Goal: Navigation & Orientation: Find specific page/section

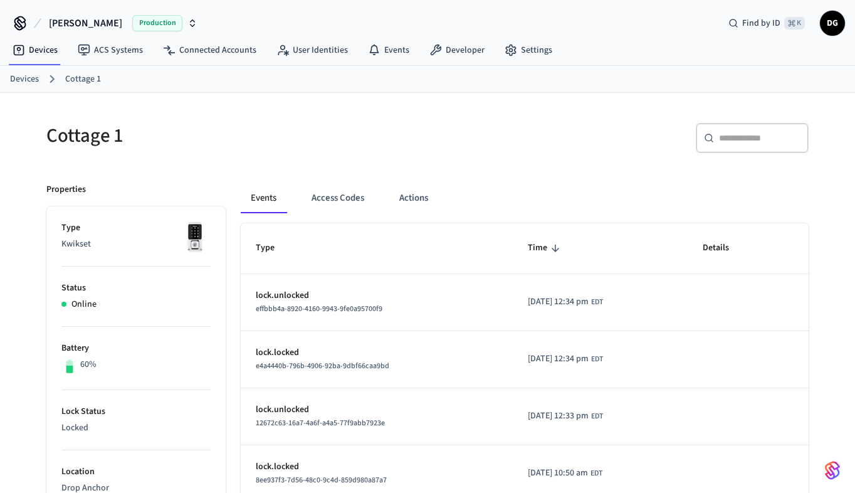
click at [29, 79] on link "Devices" at bounding box center [24, 79] width 29 height 13
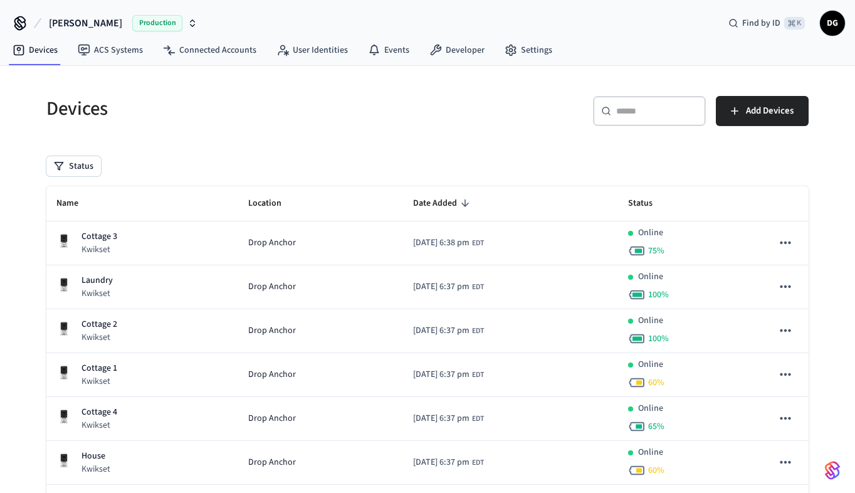
click at [132, 20] on span "Production" at bounding box center [157, 23] width 50 height 16
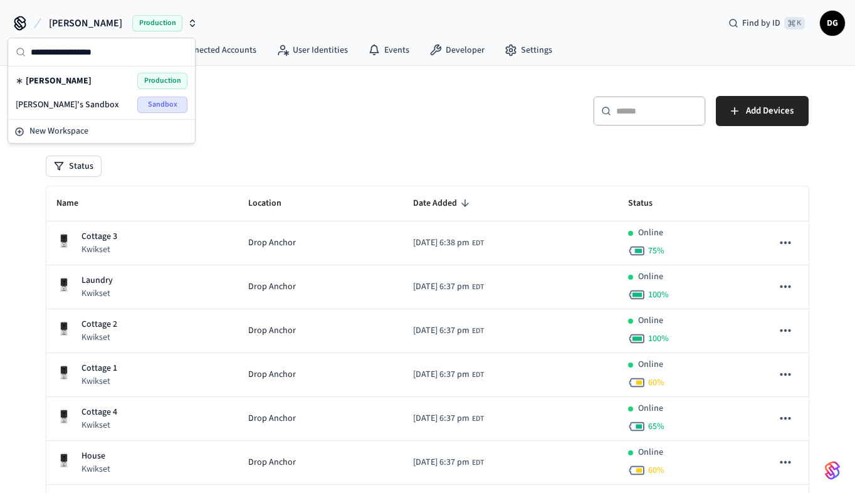
click at [83, 84] on div "Dave Gynn Production" at bounding box center [102, 81] width 172 height 16
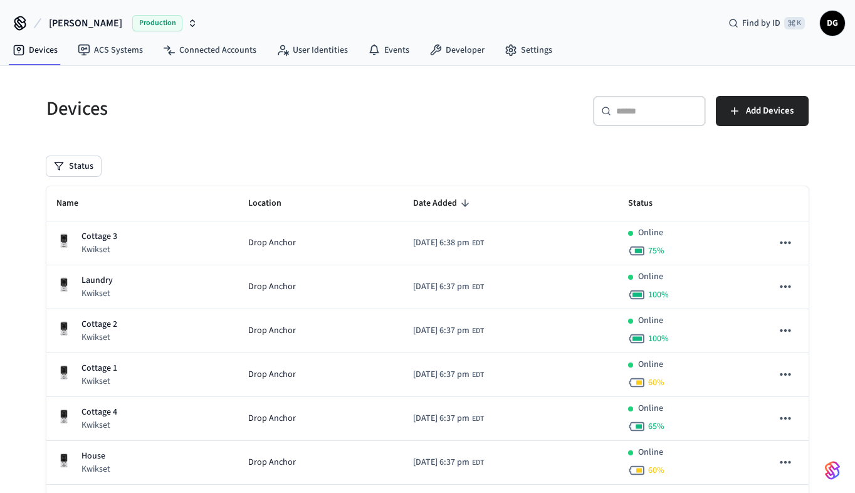
click at [149, 21] on span "Production" at bounding box center [157, 23] width 50 height 16
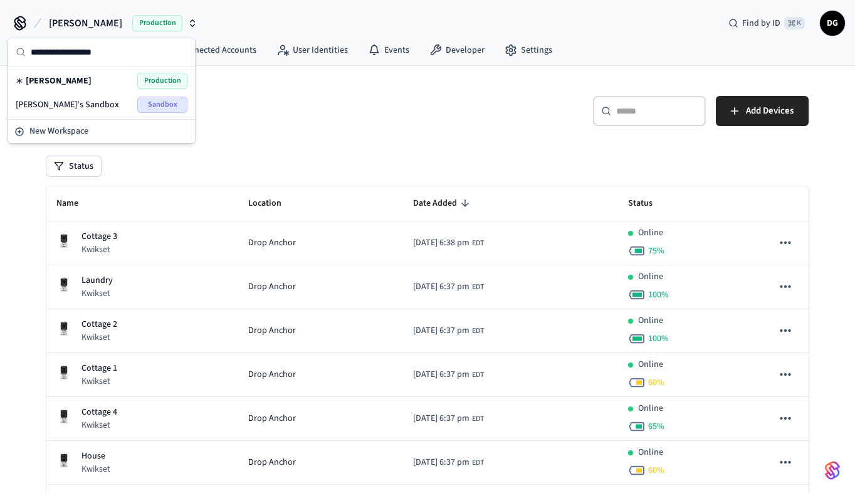
click at [104, 100] on div "Dave's Sandbox Sandbox" at bounding box center [102, 105] width 172 height 16
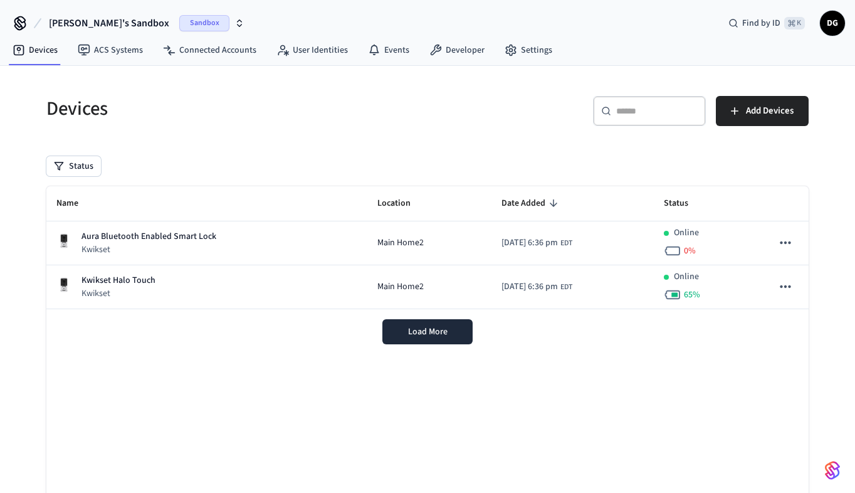
click at [179, 24] on span "Sandbox" at bounding box center [204, 23] width 50 height 16
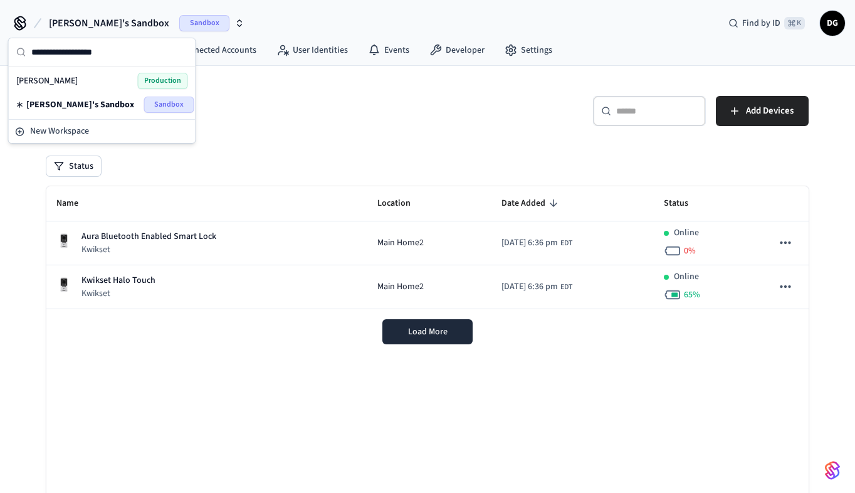
click at [98, 82] on div "Dave Gynn Production" at bounding box center [102, 81] width 172 height 16
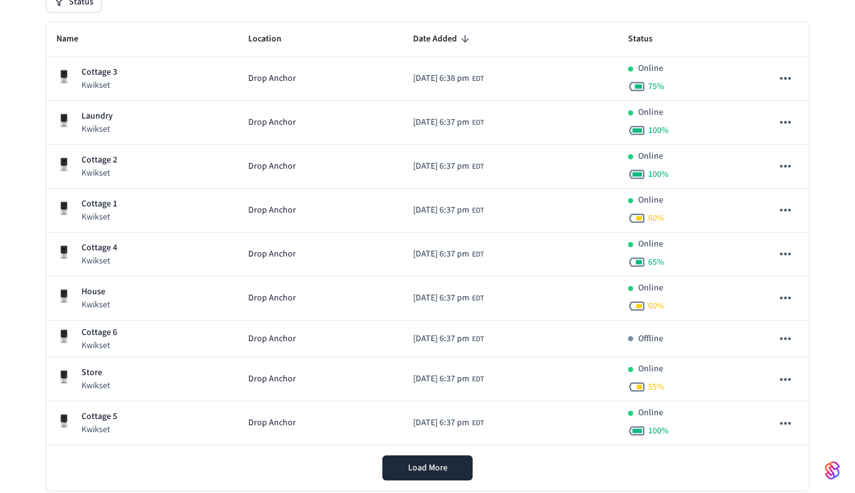
scroll to position [166, 0]
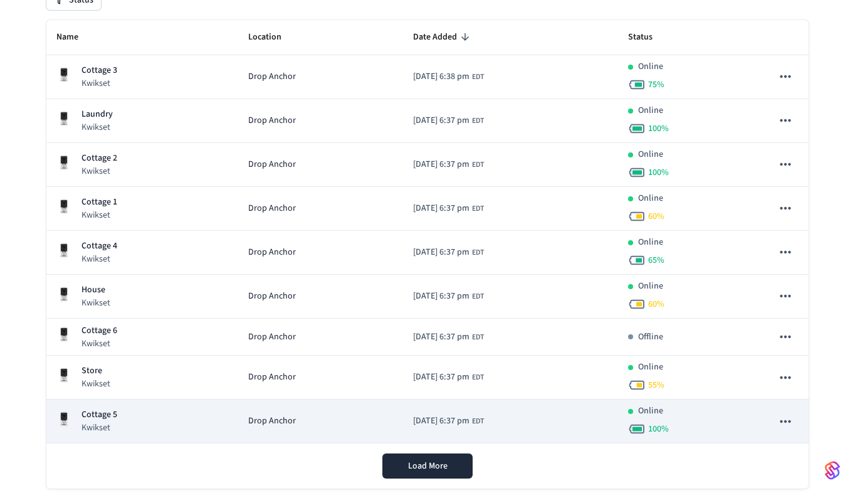
click at [112, 416] on p "Cottage 5" at bounding box center [99, 414] width 36 height 13
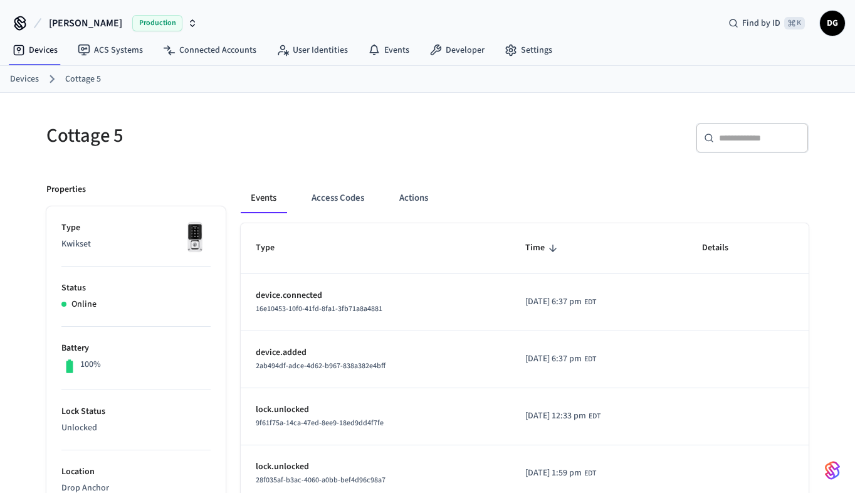
click at [132, 21] on span "Production" at bounding box center [157, 23] width 50 height 16
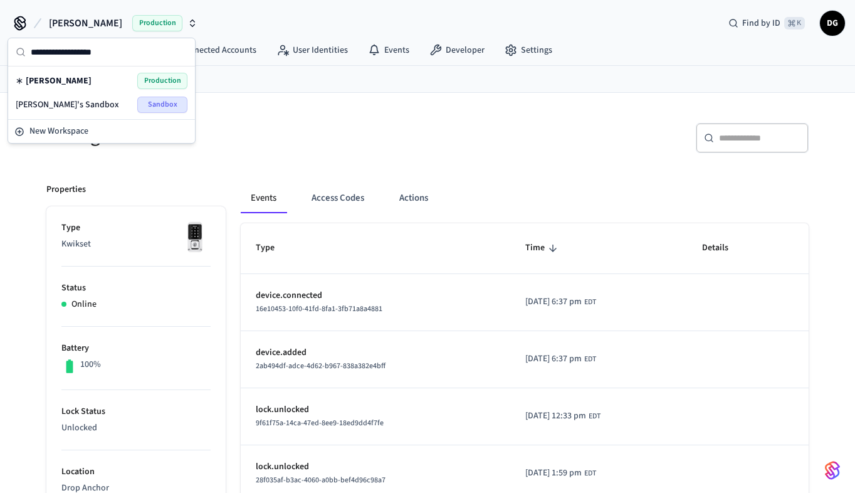
click at [102, 81] on div "Dave Gynn Production" at bounding box center [102, 81] width 172 height 16
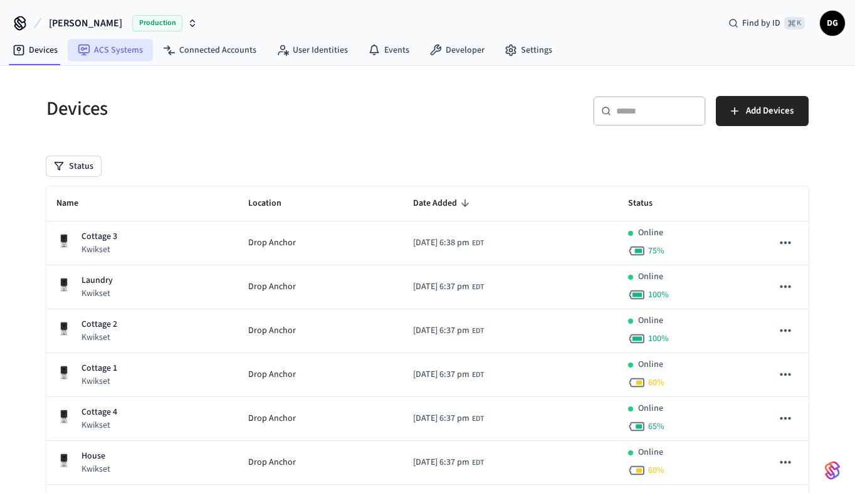
click at [120, 51] on link "ACS Systems" at bounding box center [110, 50] width 85 height 23
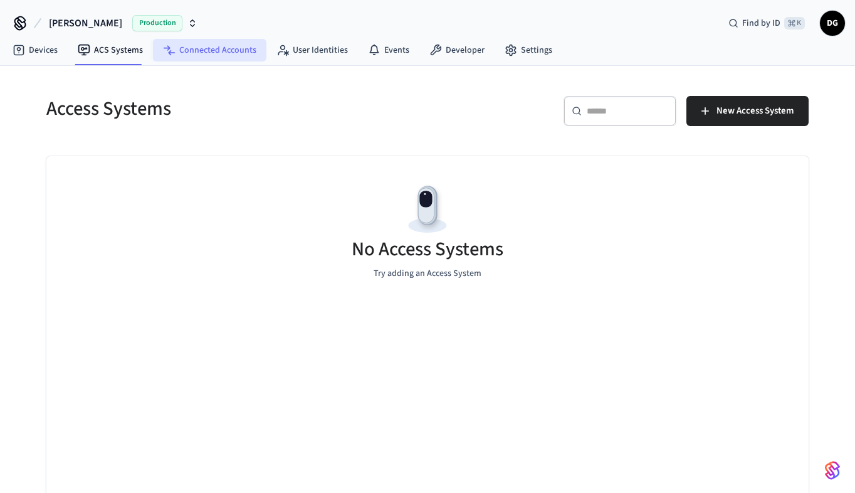
click at [204, 49] on link "Connected Accounts" at bounding box center [209, 50] width 113 height 23
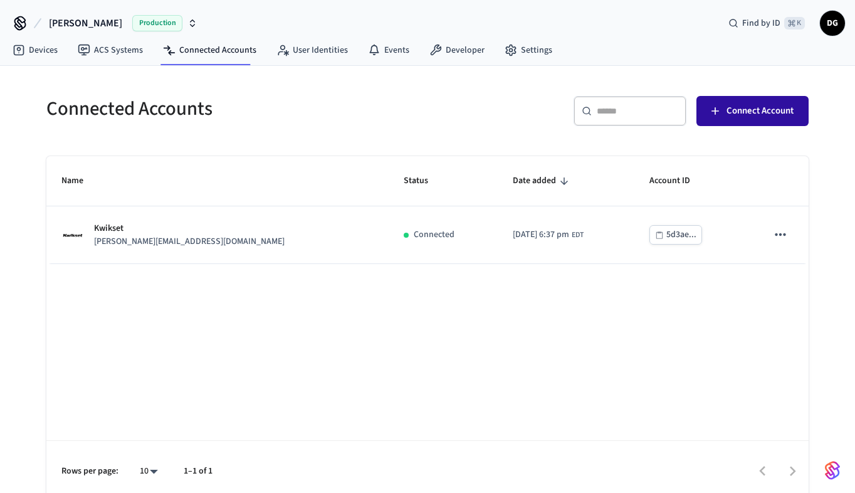
click at [735, 108] on span "Connect Account" at bounding box center [760, 111] width 67 height 16
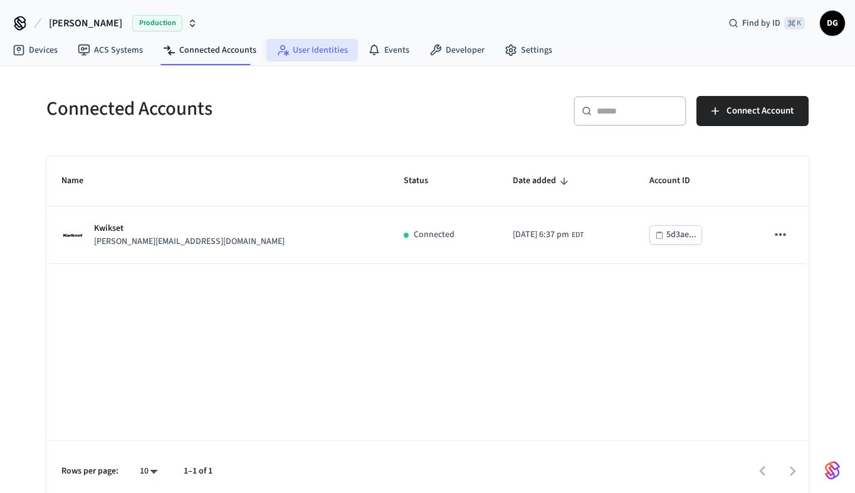
click at [329, 53] on link "User Identities" at bounding box center [312, 50] width 92 height 23
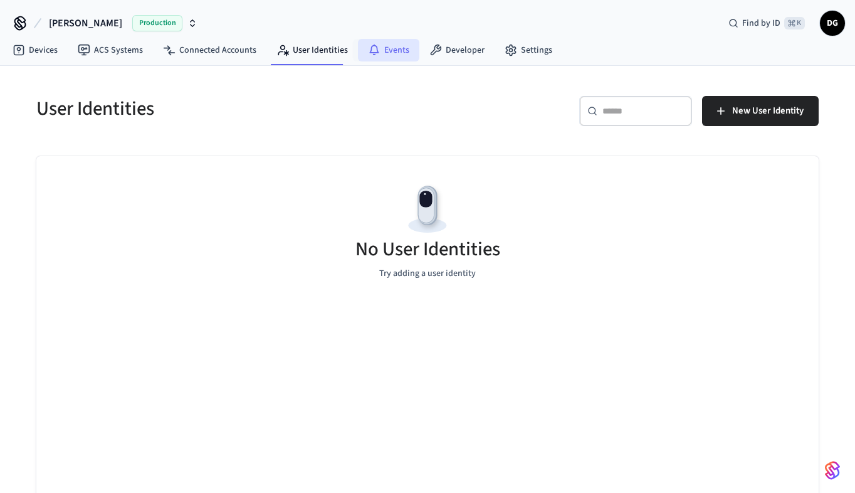
click at [396, 55] on link "Events" at bounding box center [388, 50] width 61 height 23
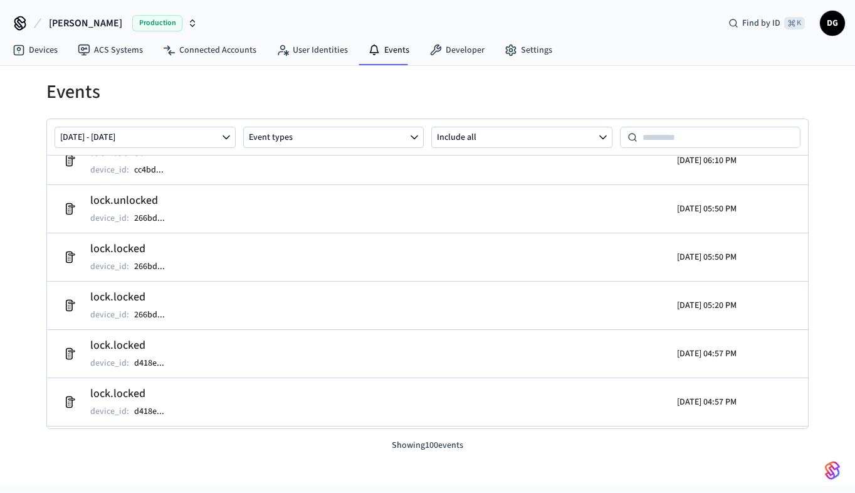
scroll to position [1167, 0]
click at [446, 51] on link "Developer" at bounding box center [456, 50] width 75 height 23
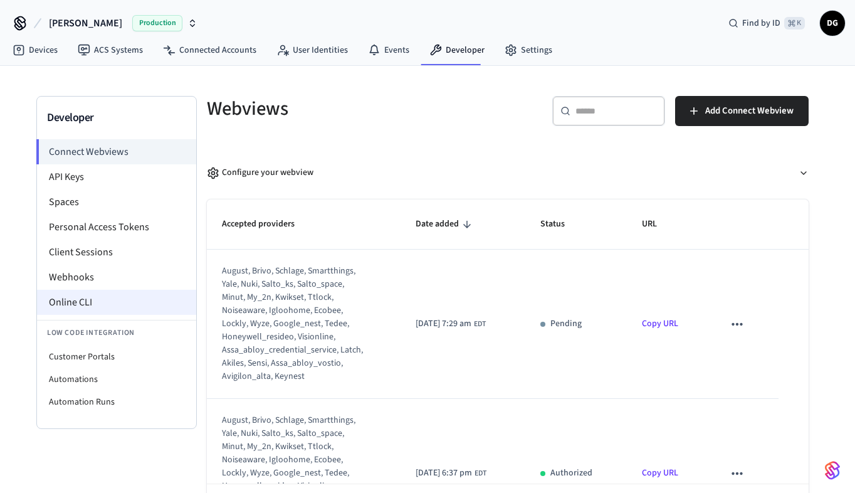
click at [73, 305] on li "Online CLI" at bounding box center [116, 302] width 159 height 25
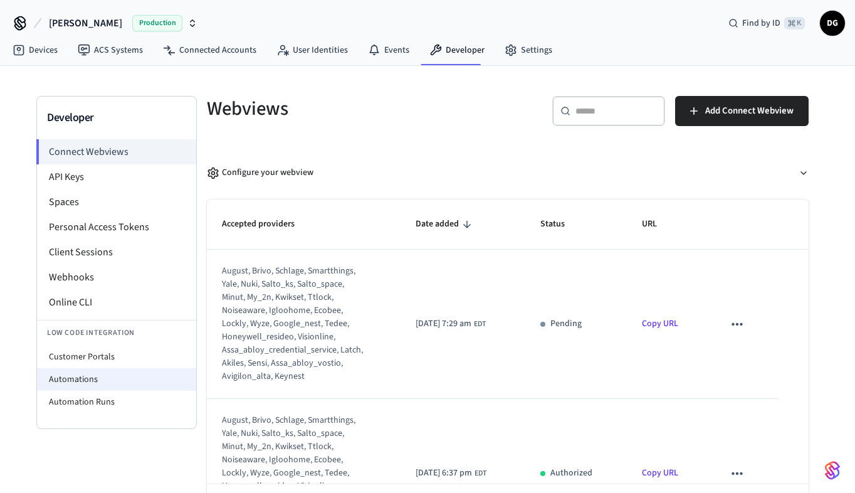
click at [91, 380] on li "Automations" at bounding box center [116, 379] width 159 height 23
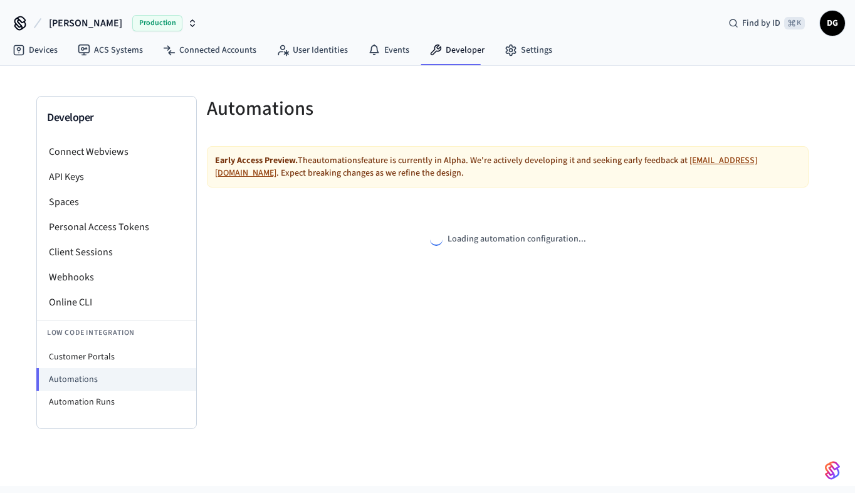
select select "**********"
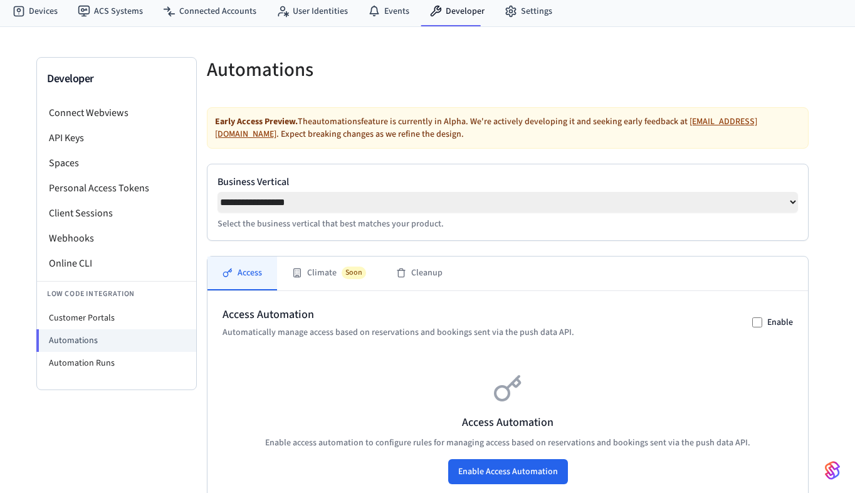
scroll to position [53, 0]
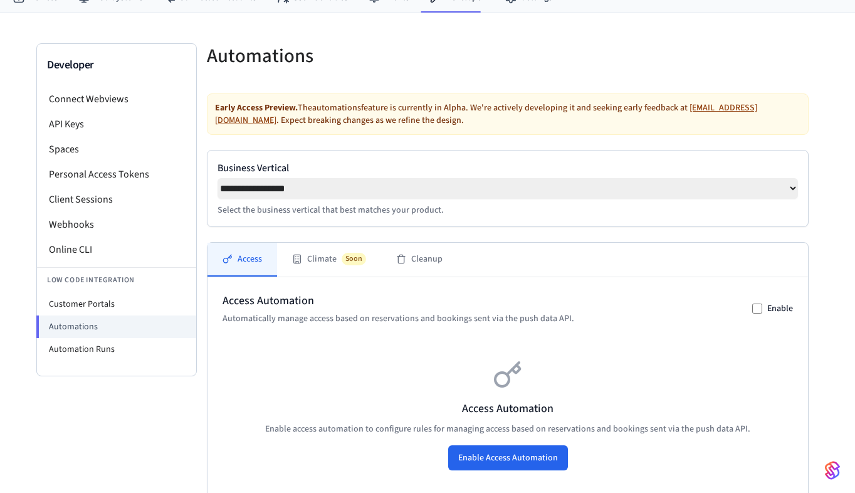
click at [345, 194] on select "**********" at bounding box center [508, 188] width 581 height 21
click at [218, 178] on select "**********" at bounding box center [508, 188] width 581 height 21
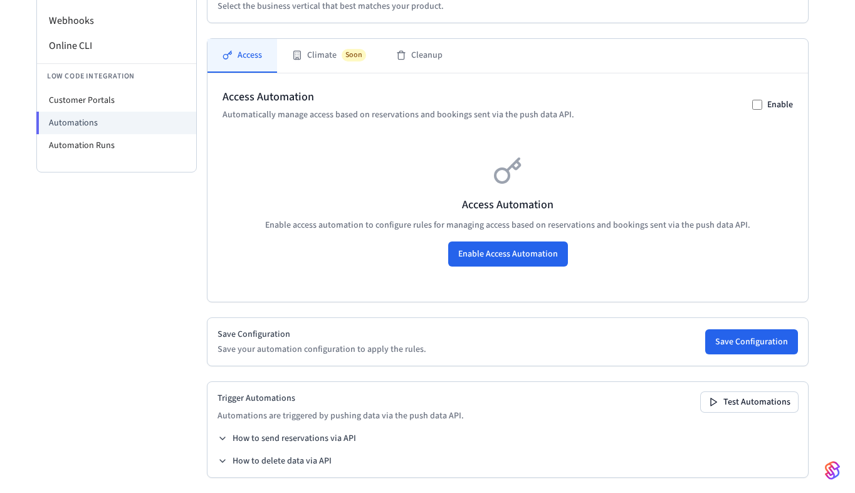
scroll to position [266, 0]
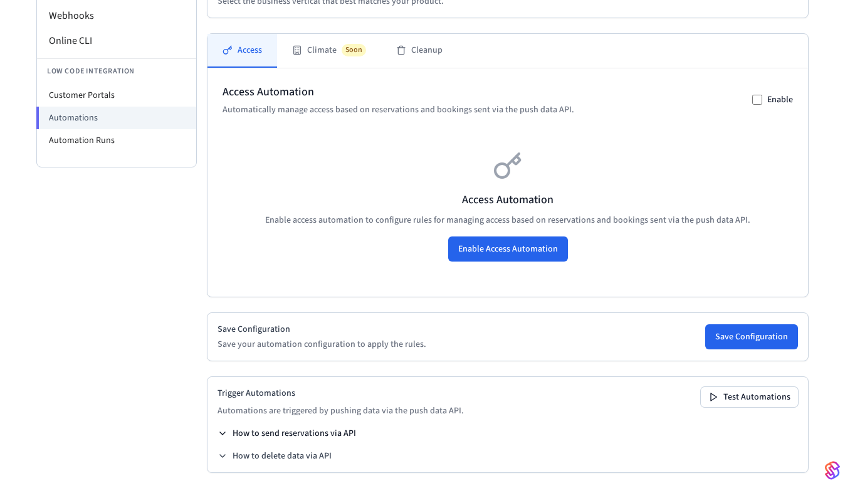
click at [292, 429] on button "How to send reservations via API" at bounding box center [287, 433] width 139 height 13
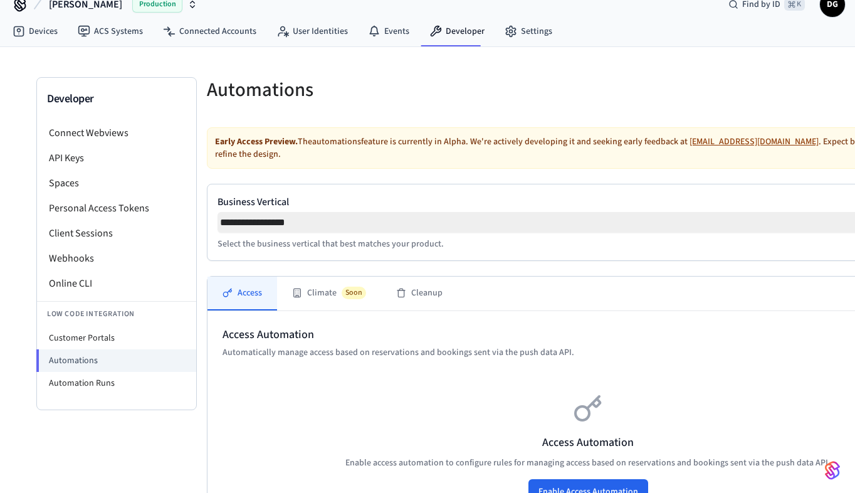
scroll to position [18, 0]
click at [127, 335] on li "Customer Portals" at bounding box center [116, 338] width 159 height 23
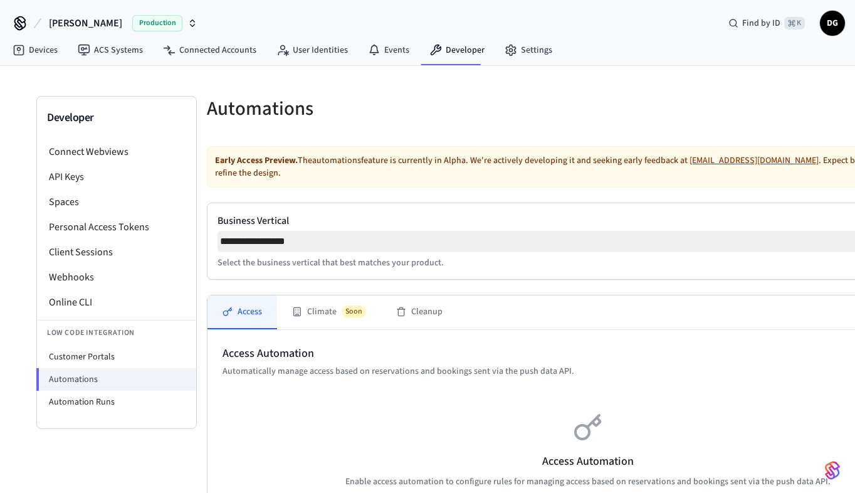
select select "**********"
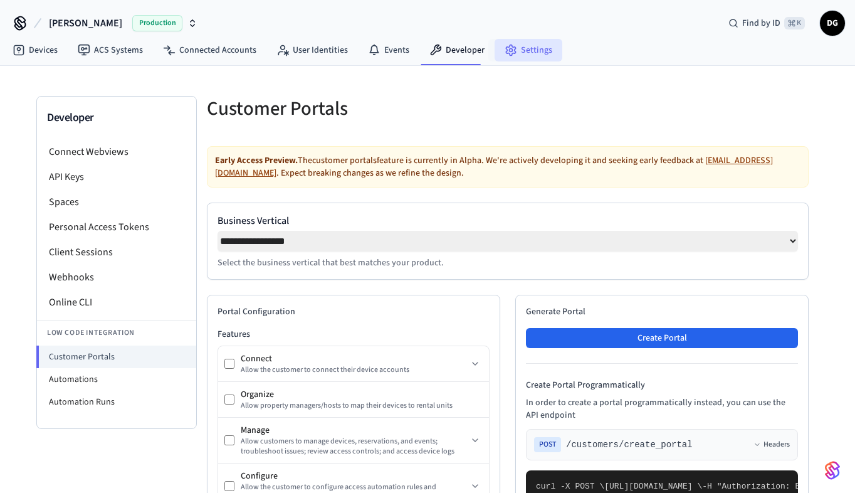
click at [525, 48] on link "Settings" at bounding box center [529, 50] width 68 height 23
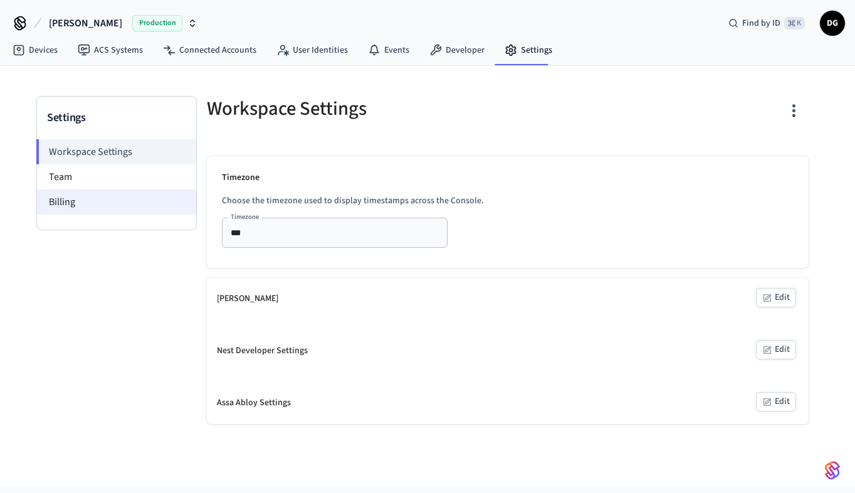
click at [141, 197] on li "Billing" at bounding box center [116, 201] width 159 height 25
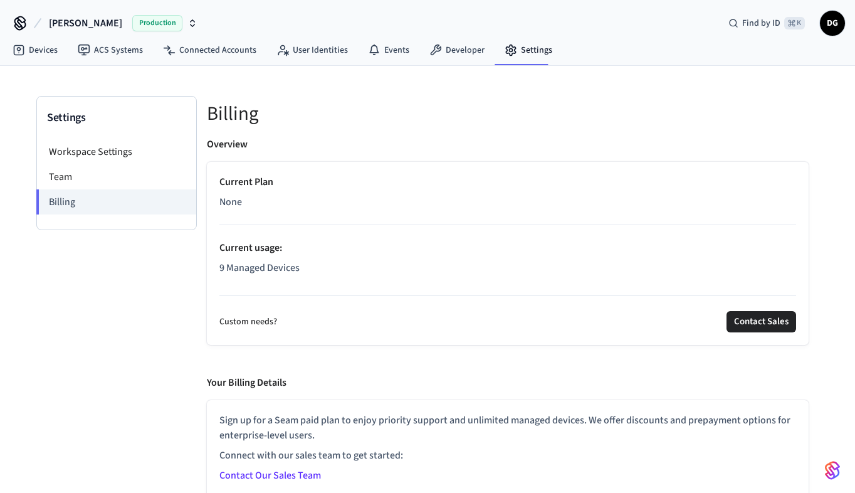
scroll to position [8, 0]
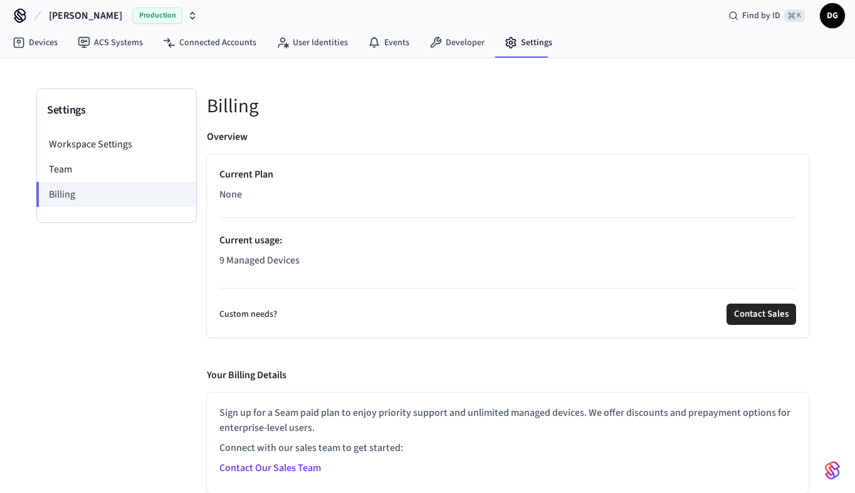
click at [132, 12] on span "Production" at bounding box center [157, 16] width 50 height 16
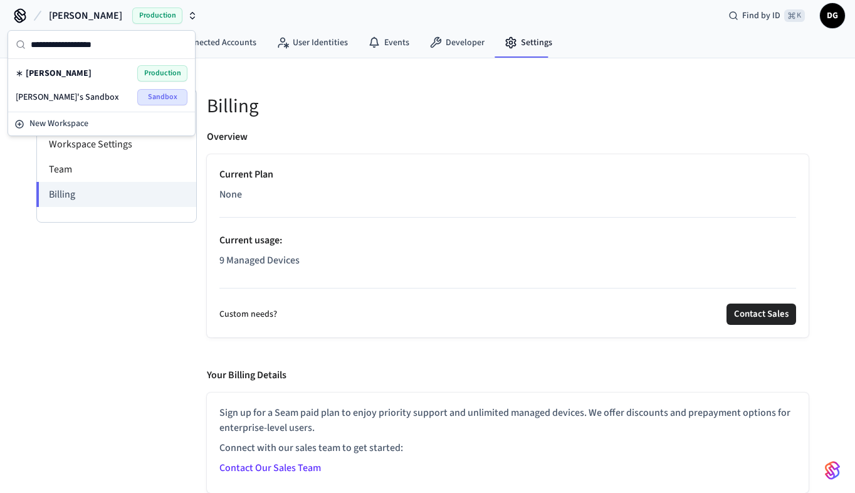
click at [112, 72] on div "Dave Gynn Production" at bounding box center [102, 73] width 172 height 16
